Goal: Navigation & Orientation: Find specific page/section

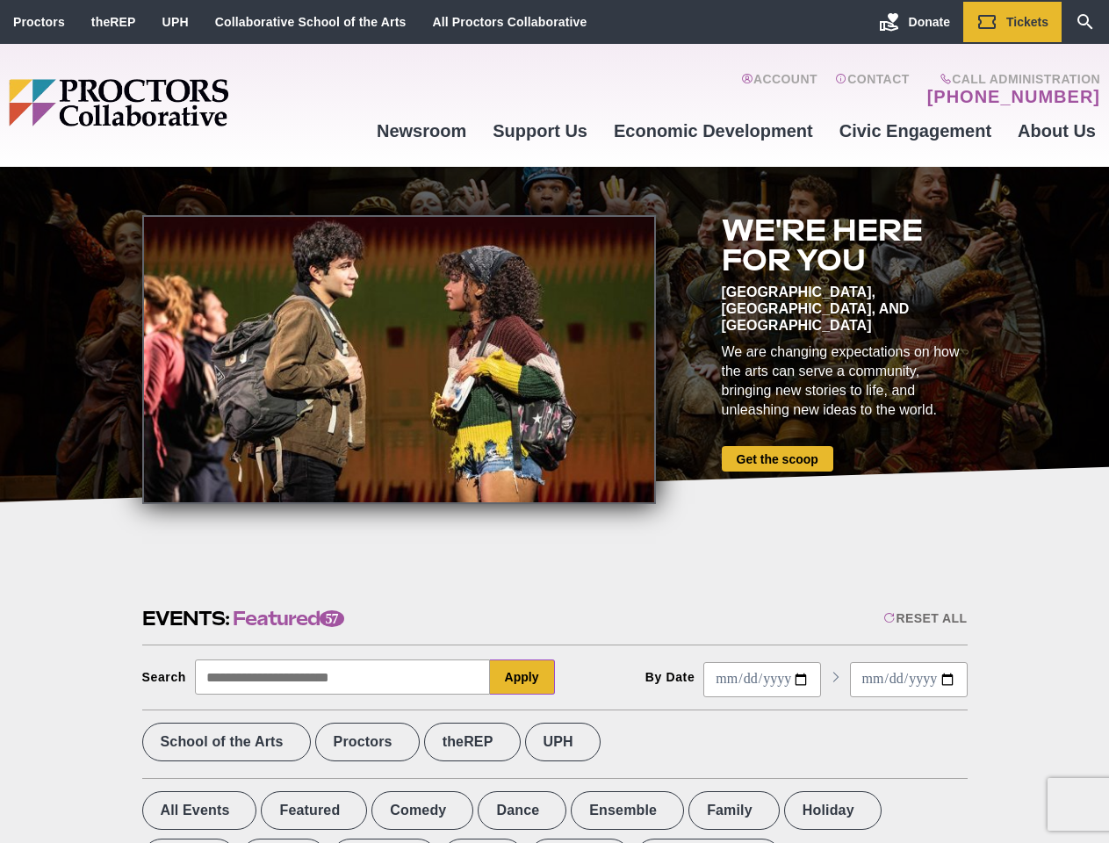
click at [554, 421] on div at bounding box center [399, 359] width 514 height 289
click at [924, 618] on div "Reset All" at bounding box center [924, 618] width 83 height 14
click at [522, 677] on button "Apply" at bounding box center [522, 676] width 65 height 35
